Goal: Task Accomplishment & Management: Manage account settings

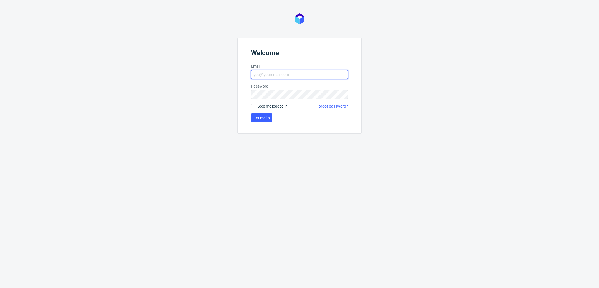
click at [307, 75] on input "Email" at bounding box center [299, 74] width 97 height 9
type input "[PERSON_NAME][EMAIL_ADDRESS][PERSON_NAME][DOMAIN_NAME]"
click button "Let me in" at bounding box center [261, 117] width 21 height 9
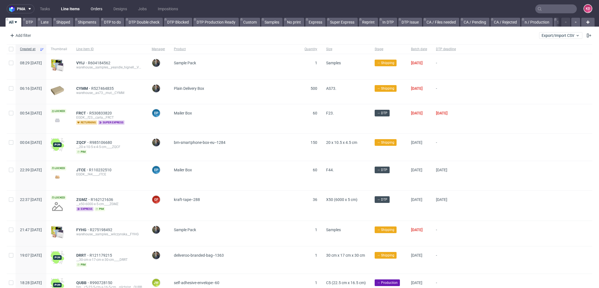
click at [96, 9] on link "Orders" at bounding box center [96, 8] width 18 height 9
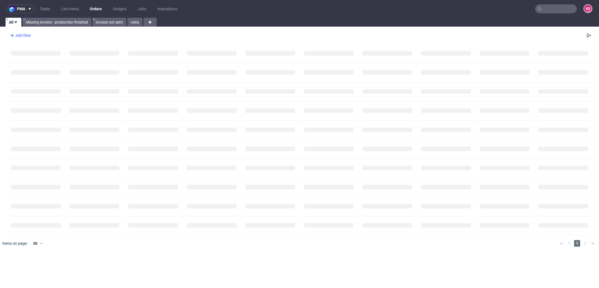
click at [22, 36] on div "Add filter" at bounding box center [20, 35] width 24 height 9
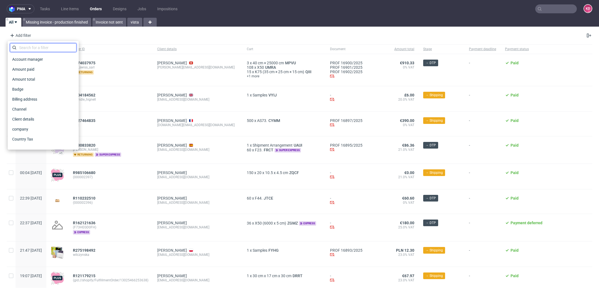
click at [38, 50] on input "text" at bounding box center [43, 47] width 67 height 9
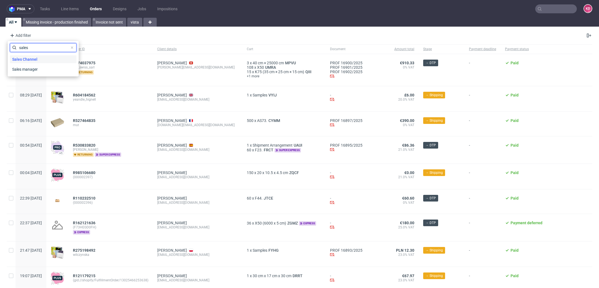
type input "sales"
click at [31, 59] on span "Sales Channel" at bounding box center [25, 59] width 30 height 8
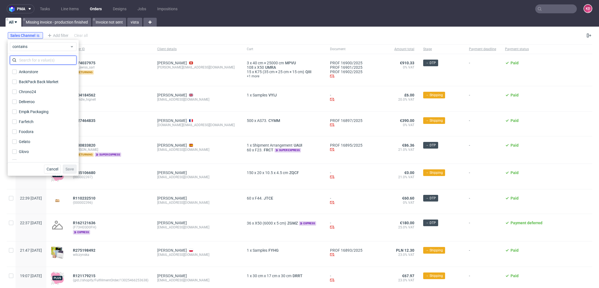
click at [32, 61] on input "text" at bounding box center [43, 60] width 67 height 9
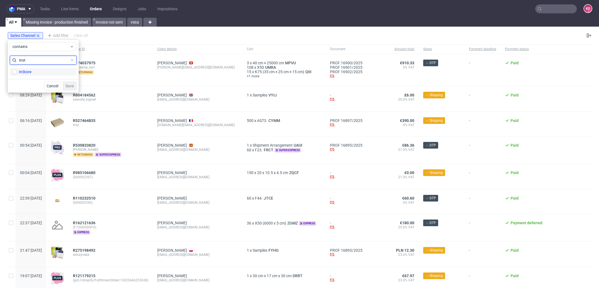
type input "inst"
click at [34, 69] on label "InStore" at bounding box center [43, 72] width 67 height 8
click at [17, 70] on input "InStore" at bounding box center [14, 72] width 4 height 4
checkbox input "true"
click at [75, 84] on button "Save" at bounding box center [70, 86] width 14 height 9
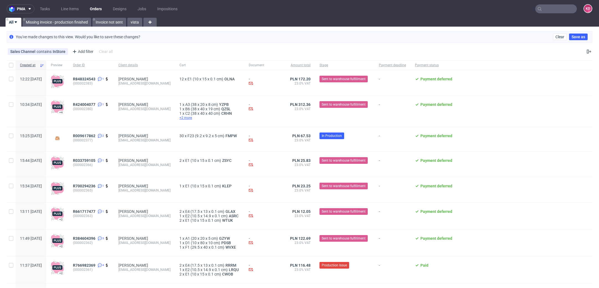
click at [186, 119] on span "+2 more" at bounding box center [210, 118] width 60 height 4
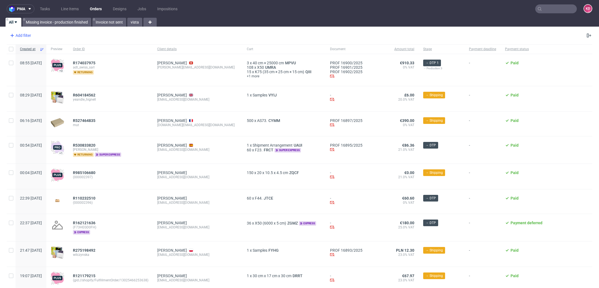
click at [21, 34] on div "Add filter" at bounding box center [20, 35] width 24 height 9
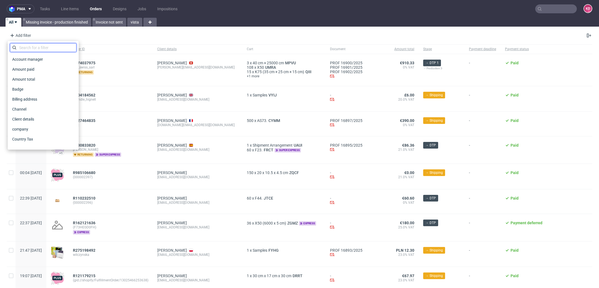
click at [36, 46] on input "text" at bounding box center [43, 47] width 67 height 9
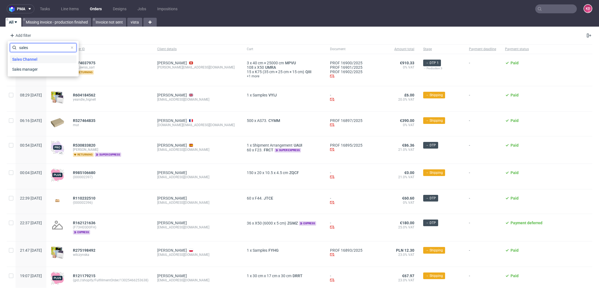
type input "sales"
click at [48, 59] on div "Sales Channel" at bounding box center [43, 59] width 67 height 8
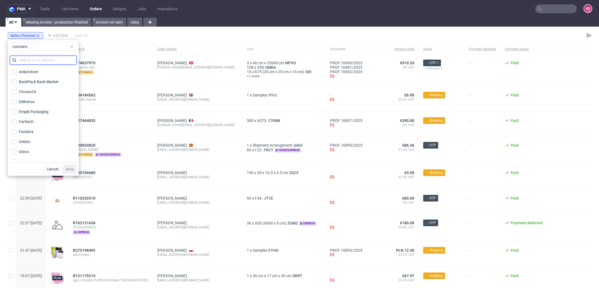
click at [48, 61] on input "text" at bounding box center [43, 60] width 67 height 9
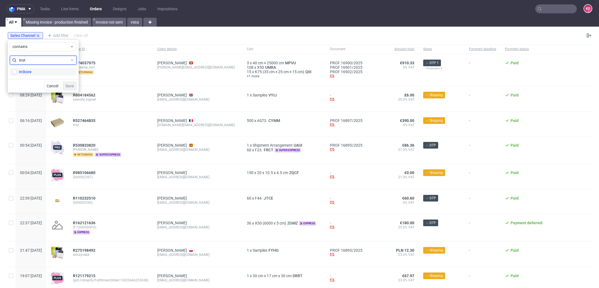
type input "inst"
click at [36, 69] on label "InStore" at bounding box center [43, 72] width 67 height 8
click at [17, 70] on input "InStore" at bounding box center [14, 72] width 4 height 4
checkbox input "true"
click at [67, 88] on span "Save" at bounding box center [69, 86] width 9 height 4
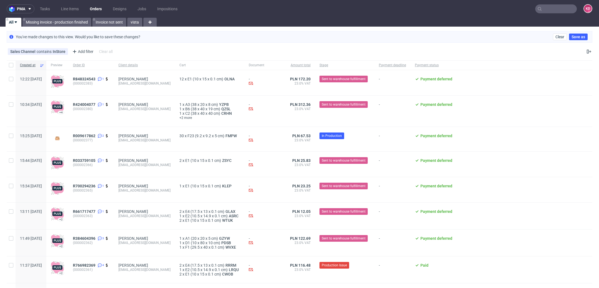
scroll to position [64, 0]
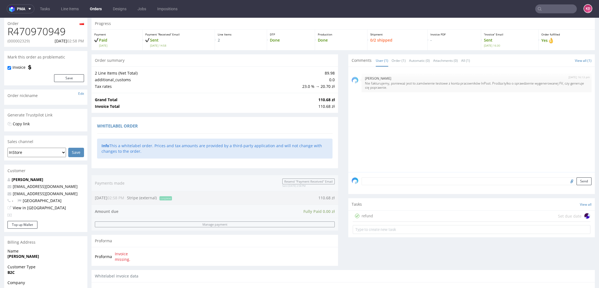
scroll to position [229, 0]
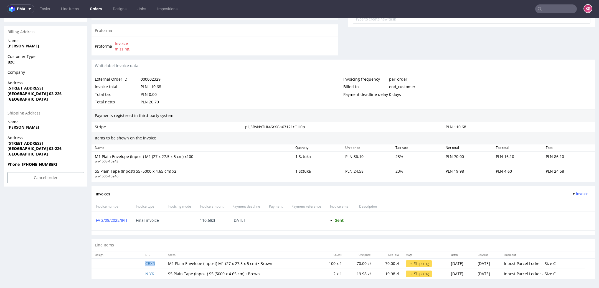
click at [149, 265] on td "CBXR" at bounding box center [153, 264] width 23 height 11
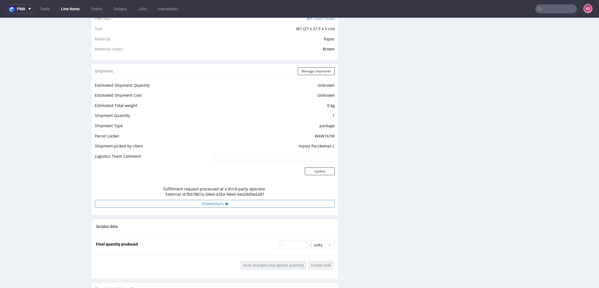
click at [226, 206] on button "Show details" at bounding box center [215, 204] width 240 height 8
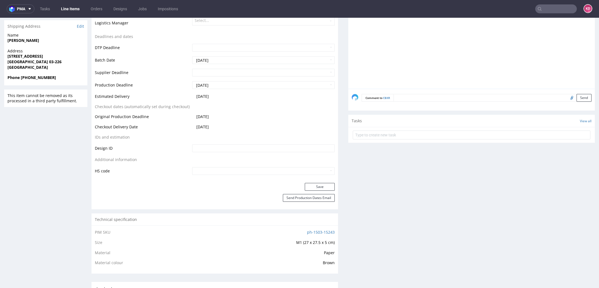
scroll to position [192, 0]
